Goal: Task Accomplishment & Management: Use online tool/utility

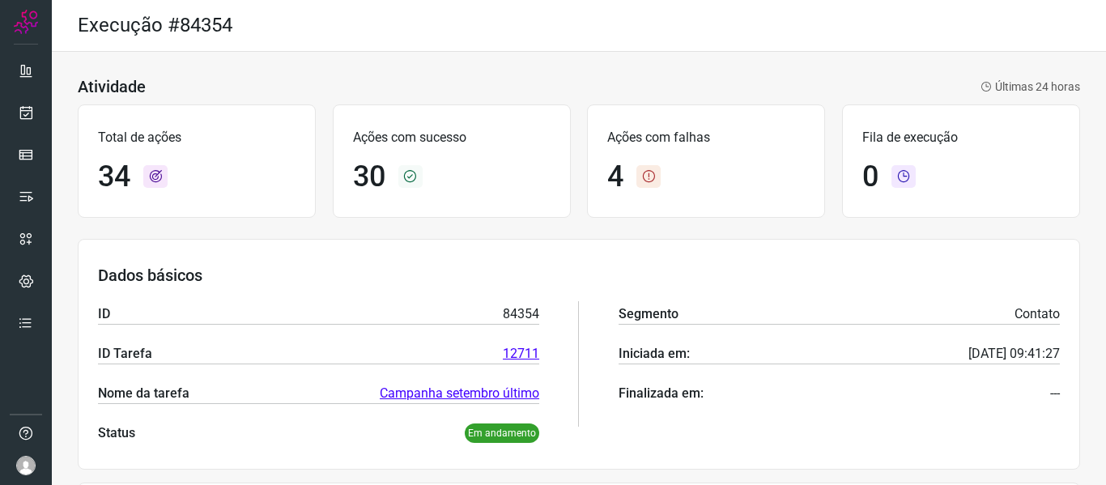
scroll to position [15, 0]
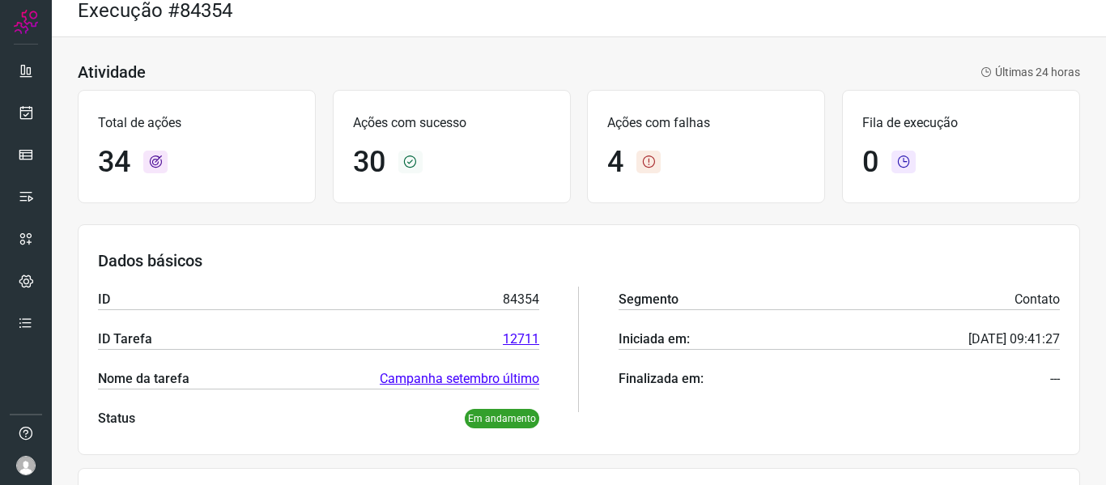
drag, startPoint x: 647, startPoint y: 54, endPoint x: 759, endPoint y: 62, distance: 112.8
click at [24, 108] on icon at bounding box center [26, 112] width 17 height 16
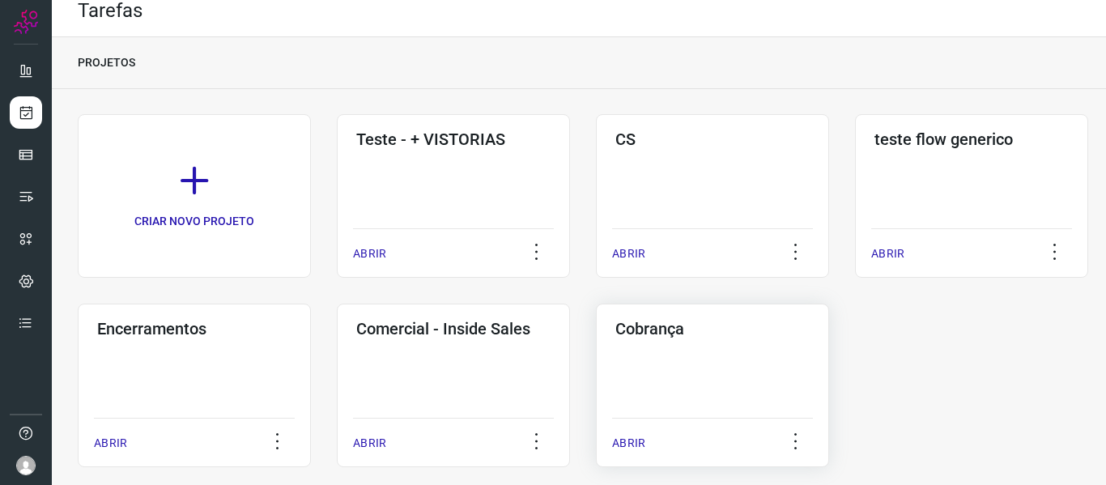
click at [700, 419] on div "ABRIR" at bounding box center [712, 438] width 201 height 40
click at [806, 458] on div "Cobrança ABRIR" at bounding box center [712, 386] width 233 height 164
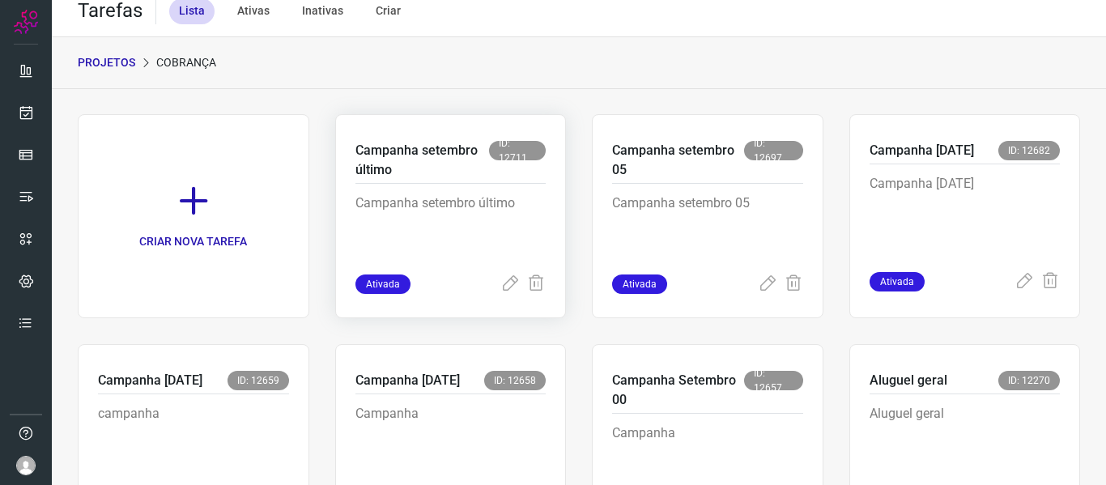
click at [453, 246] on p "Campanha setembro último" at bounding box center [450, 234] width 191 height 81
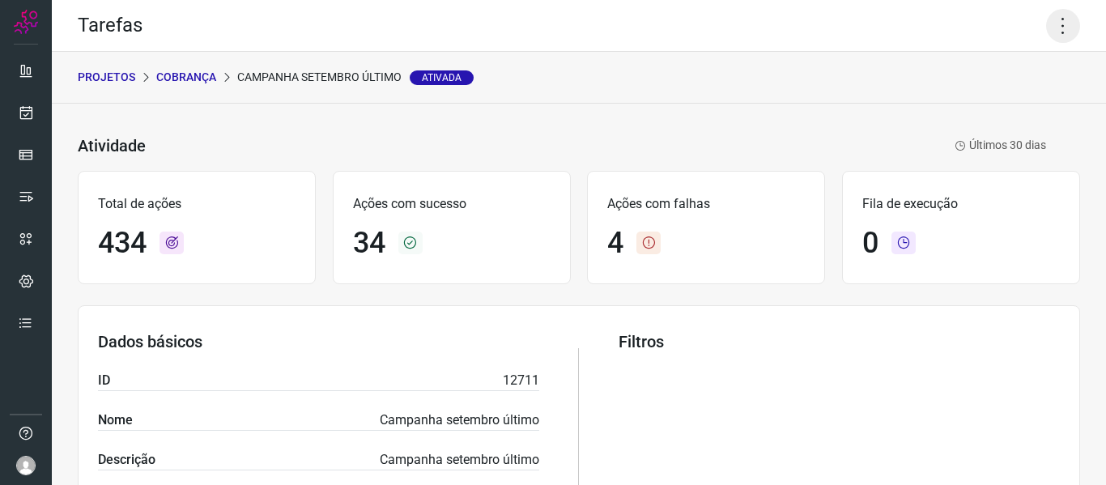
click at [1046, 28] on icon at bounding box center [1063, 26] width 34 height 34
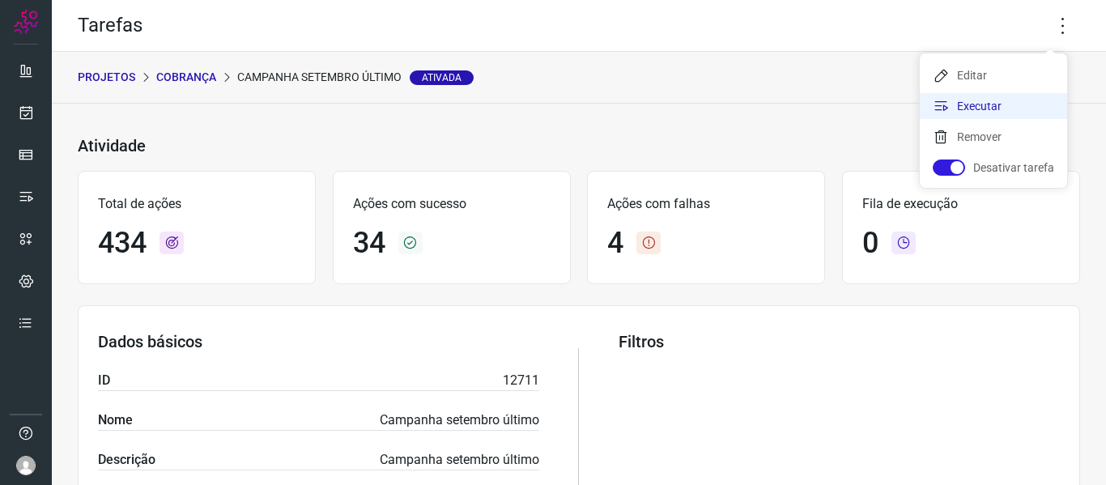
click at [994, 100] on li "Executar" at bounding box center [993, 106] width 147 height 26
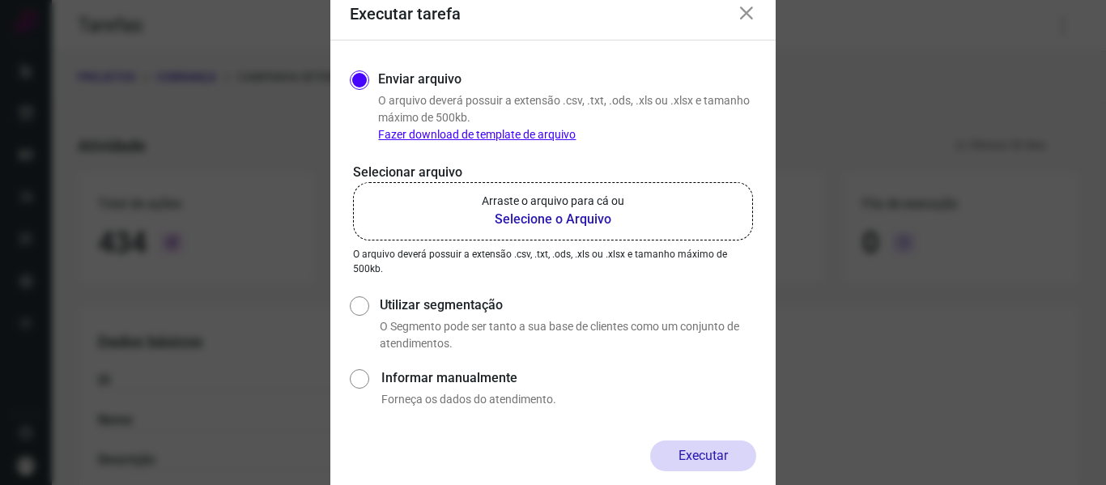
click at [615, 218] on b "Selecione o Arquivo" at bounding box center [553, 219] width 142 height 19
click at [0, 0] on input "Arraste o arquivo para cá ou Selecione o Arquivo" at bounding box center [0, 0] width 0 height 0
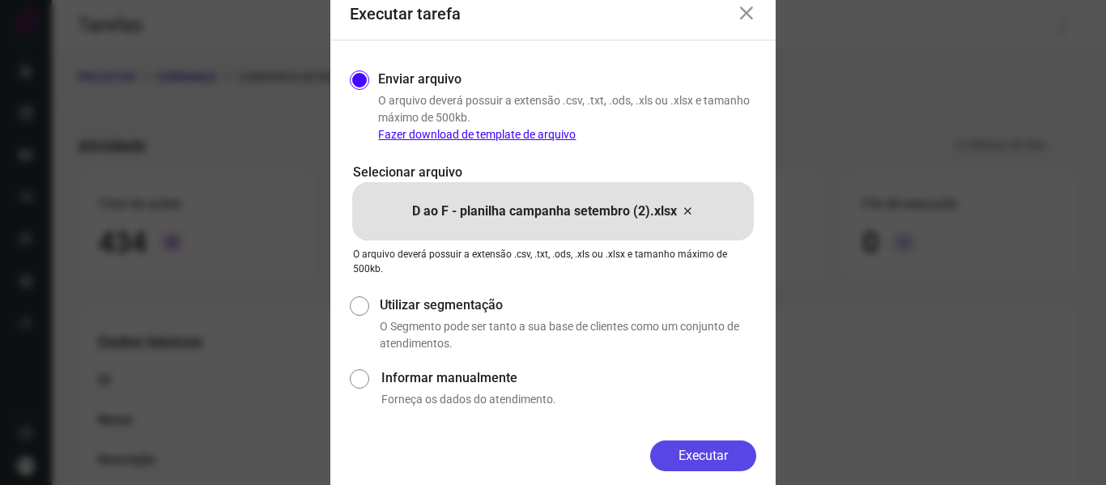
click at [684, 464] on button "Executar" at bounding box center [703, 455] width 106 height 31
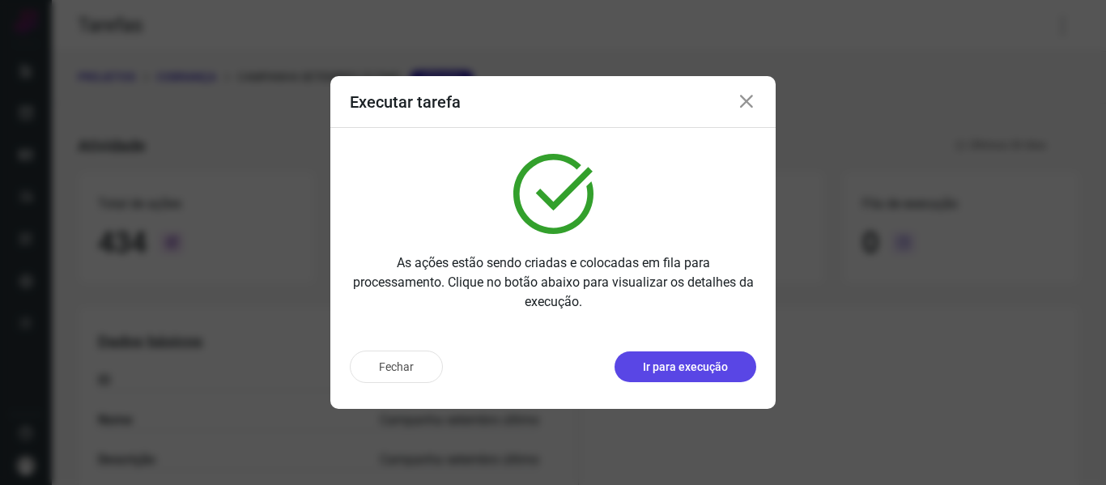
click at [729, 358] on button "Ir para execução" at bounding box center [686, 366] width 142 height 31
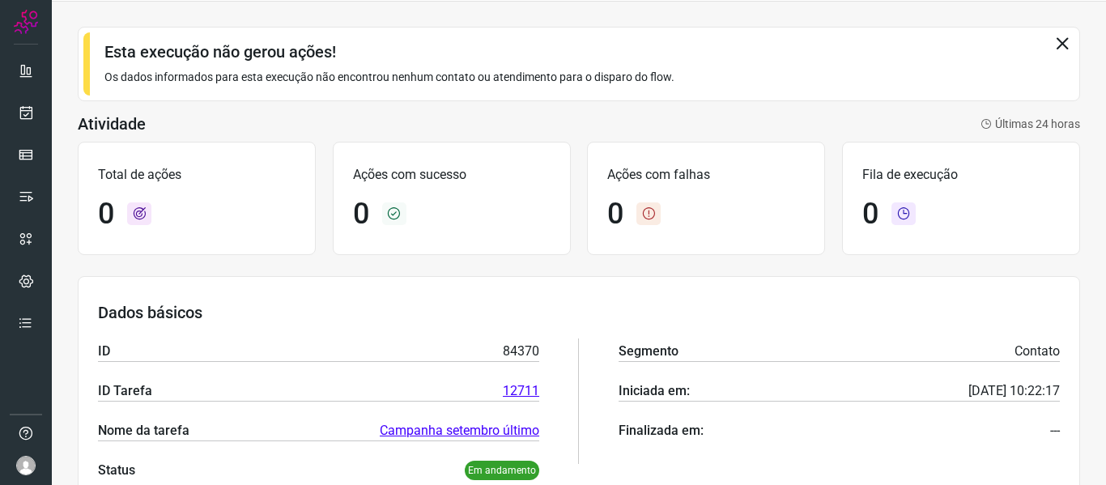
scroll to position [311, 0]
